Goal: Navigation & Orientation: Find specific page/section

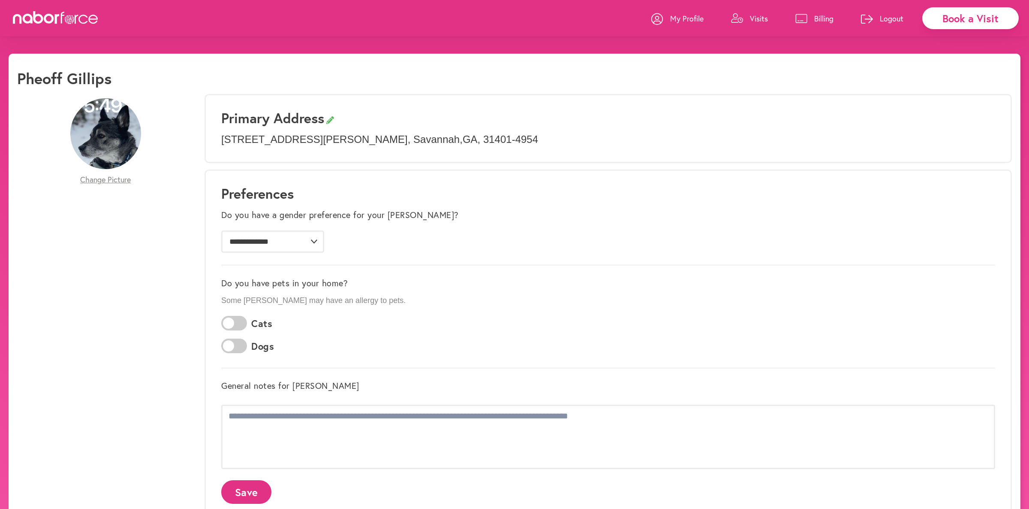
click at [888, 21] on p "Logout" at bounding box center [892, 18] width 24 height 10
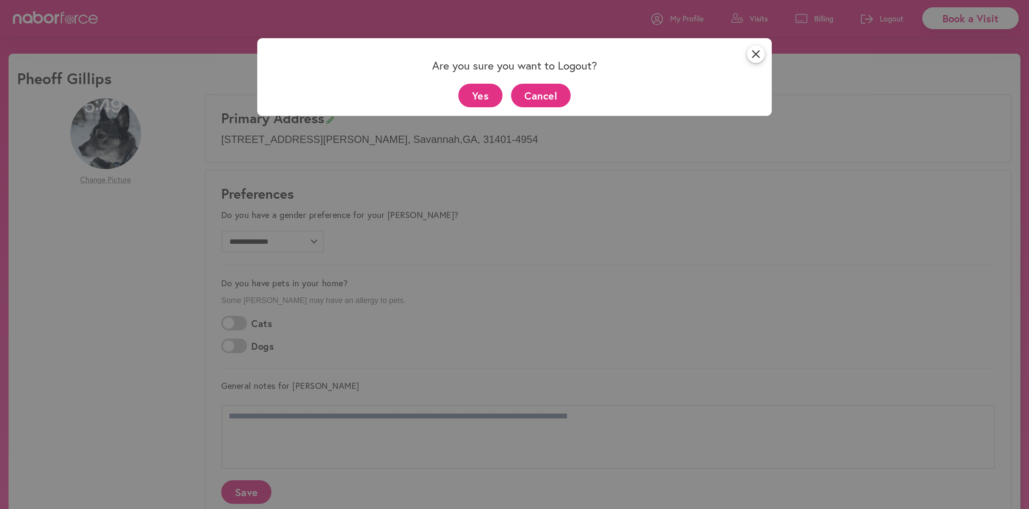
click at [540, 101] on button "Cancel" at bounding box center [541, 96] width 60 height 24
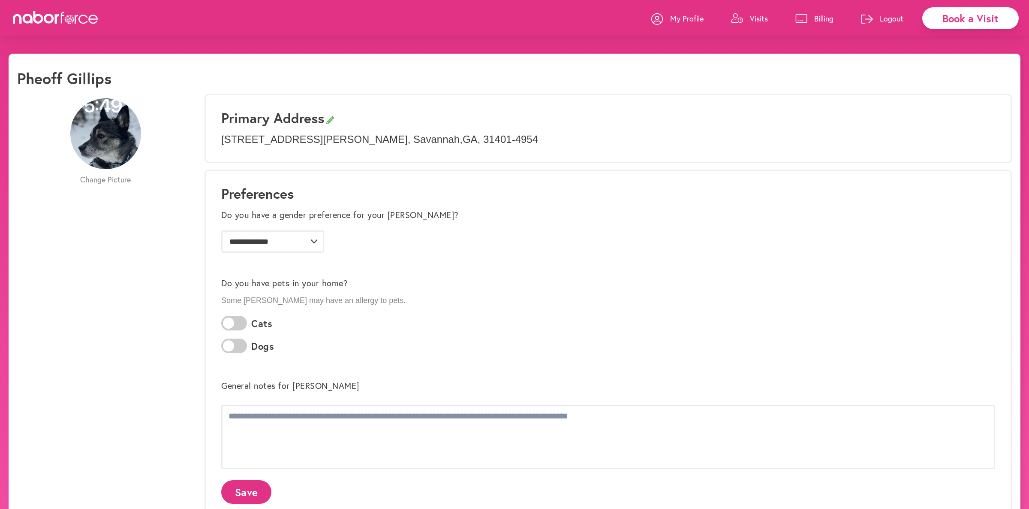
click at [702, 23] on link "My Profile" at bounding box center [677, 19] width 52 height 26
click at [691, 23] on p "My Profile" at bounding box center [686, 18] width 33 height 10
drag, startPoint x: 650, startPoint y: 22, endPoint x: 668, endPoint y: 17, distance: 18.9
click at [650, 22] on div "Book a Visit My Profile Visits Billing Logout" at bounding box center [514, 18] width 1029 height 36
click at [668, 17] on link "My Profile" at bounding box center [677, 19] width 52 height 26
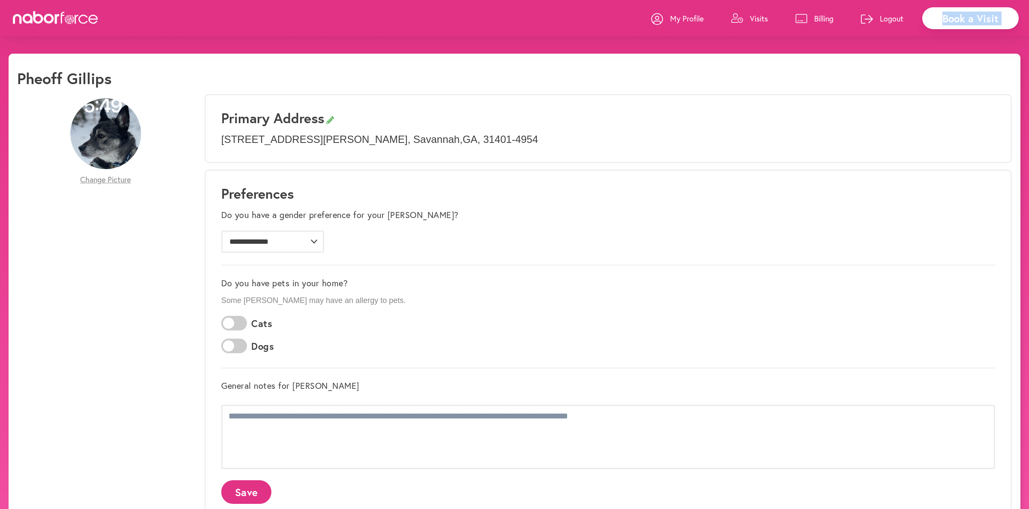
click at [765, 9] on link "Visits" at bounding box center [749, 19] width 37 height 26
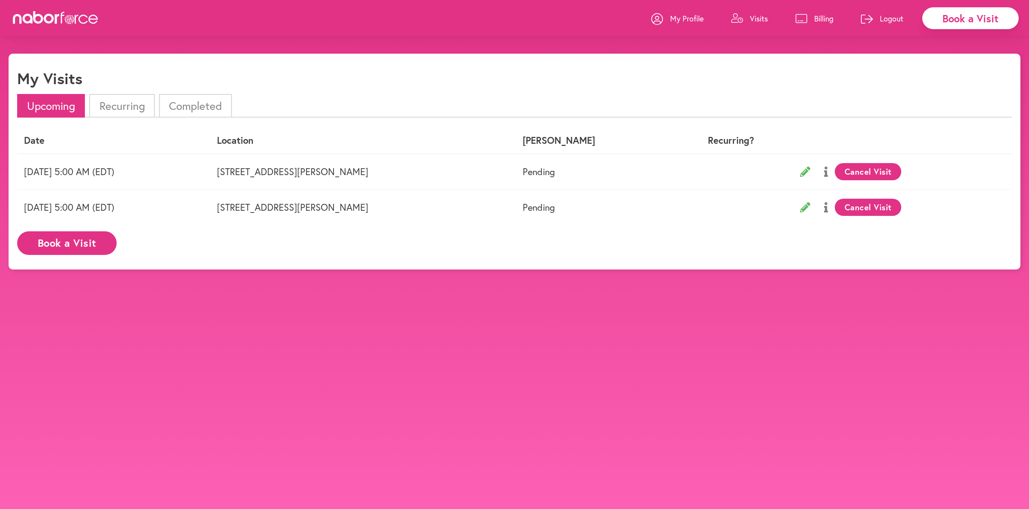
drag, startPoint x: 702, startPoint y: 33, endPoint x: 678, endPoint y: 18, distance: 28.5
click at [699, 32] on div "My Profile Visits Billing Logout" at bounding box center [781, 18] width 261 height 36
click at [678, 18] on p "My Profile" at bounding box center [686, 18] width 33 height 10
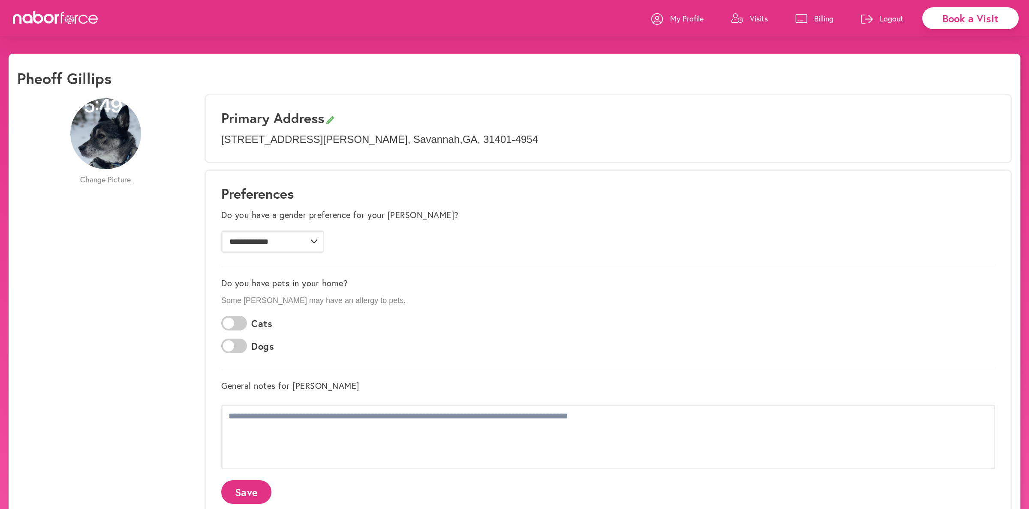
click at [689, 26] on link "My Profile" at bounding box center [677, 19] width 52 height 26
click at [690, 18] on p "My Profile" at bounding box center [686, 18] width 33 height 10
